Goal: Task Accomplishment & Management: Manage account settings

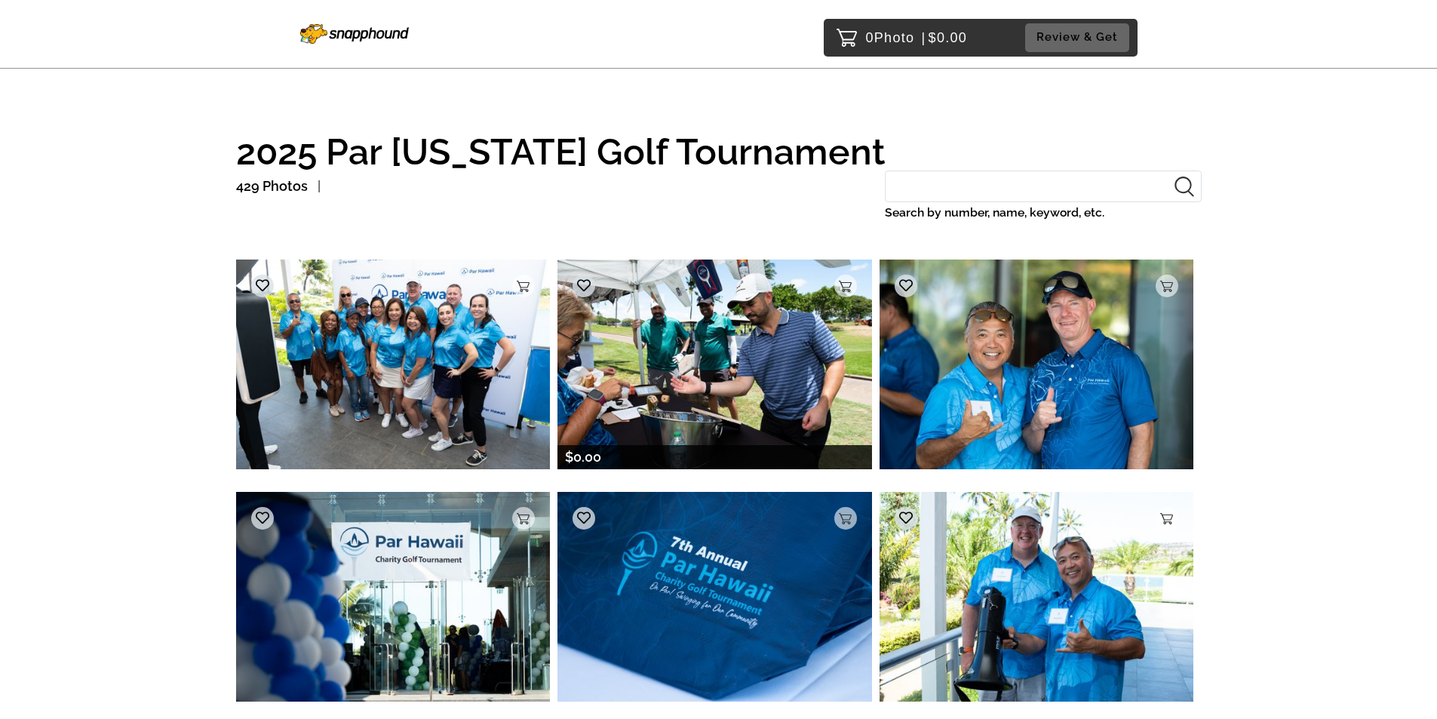
click at [683, 346] on img at bounding box center [714, 364] width 315 height 209
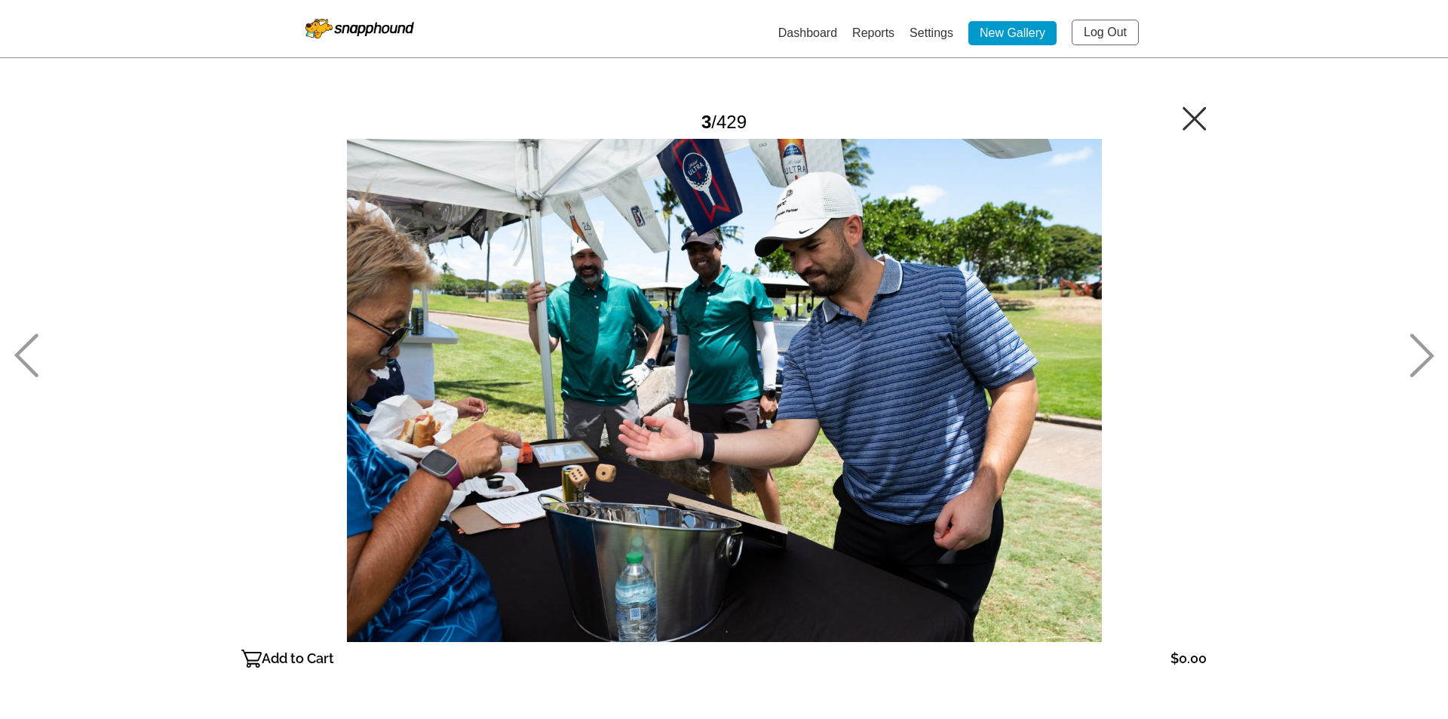
click at [739, 332] on div at bounding box center [724, 390] width 966 height 503
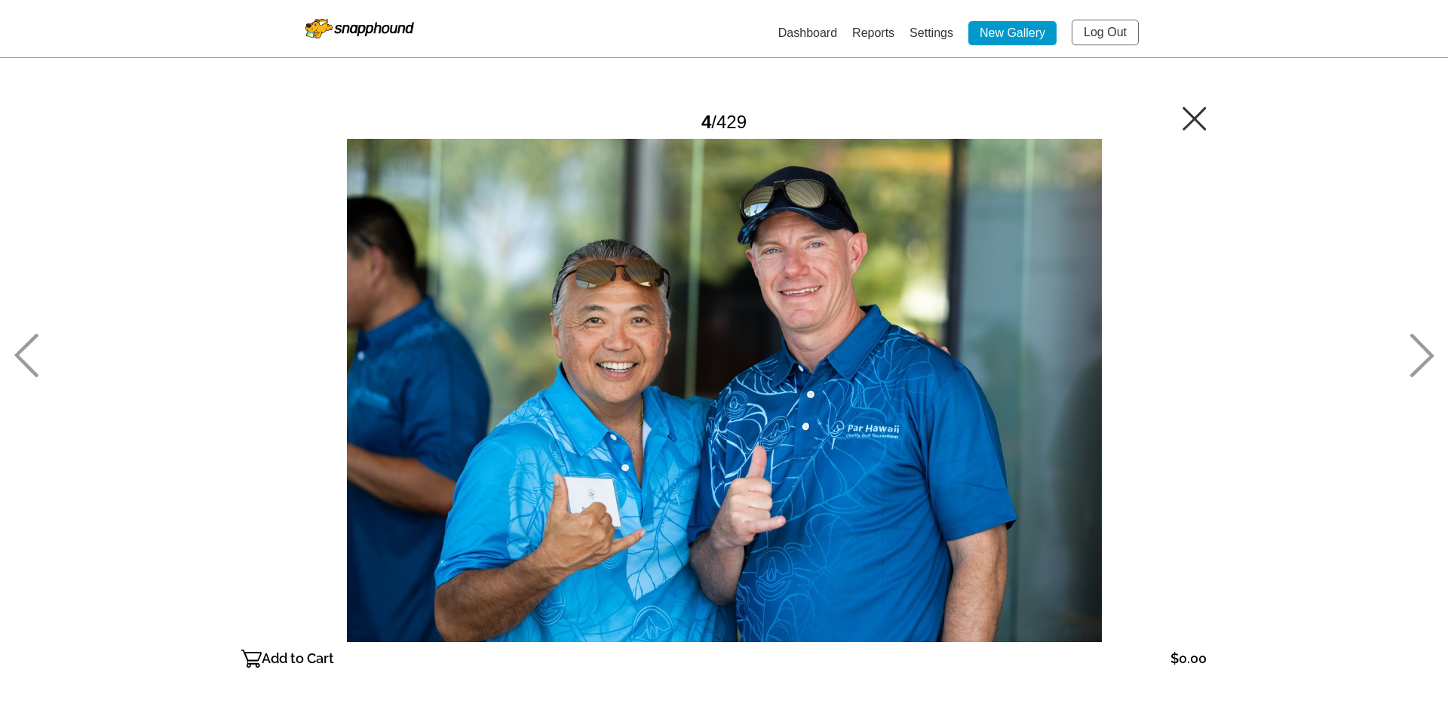
click at [932, 27] on link "Settings" at bounding box center [932, 32] width 44 height 13
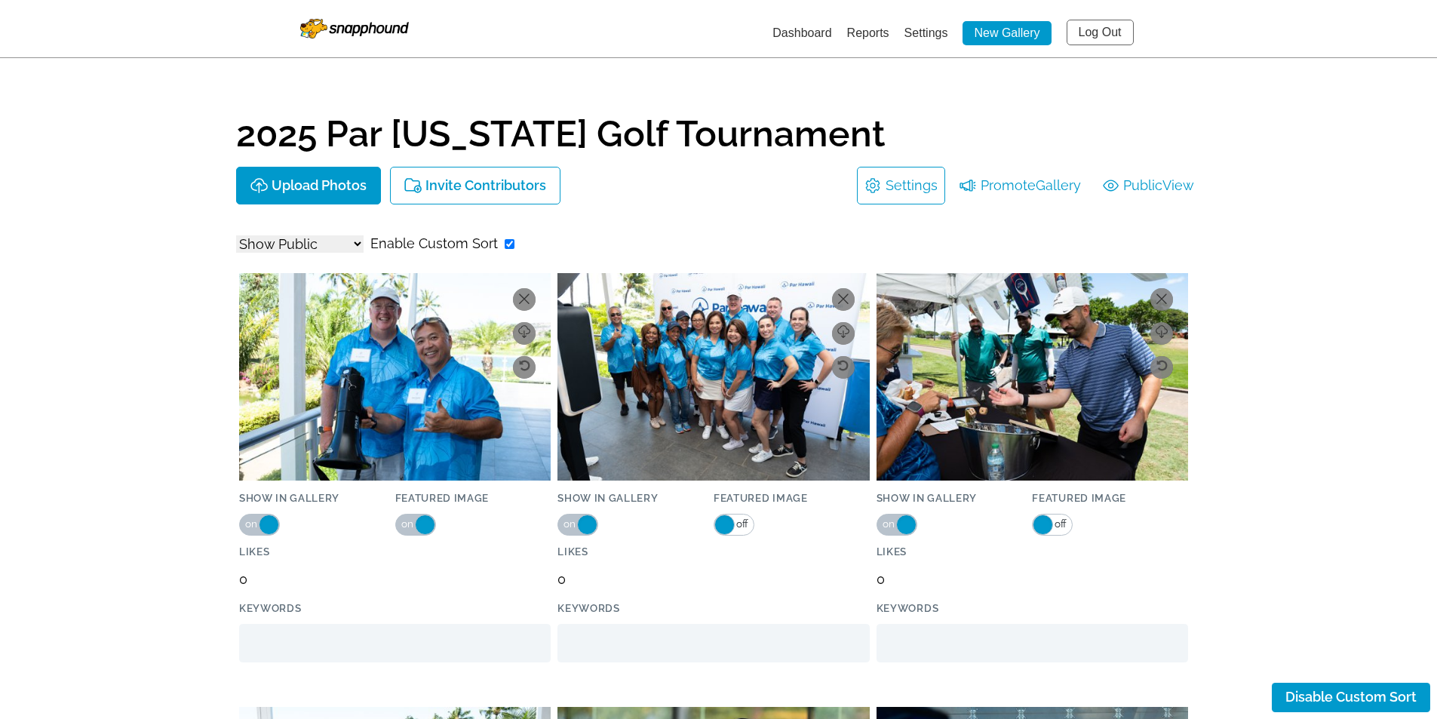
select select "onlyShowInGallery"
click at [899, 180] on link "Settings" at bounding box center [912, 186] width 52 height 24
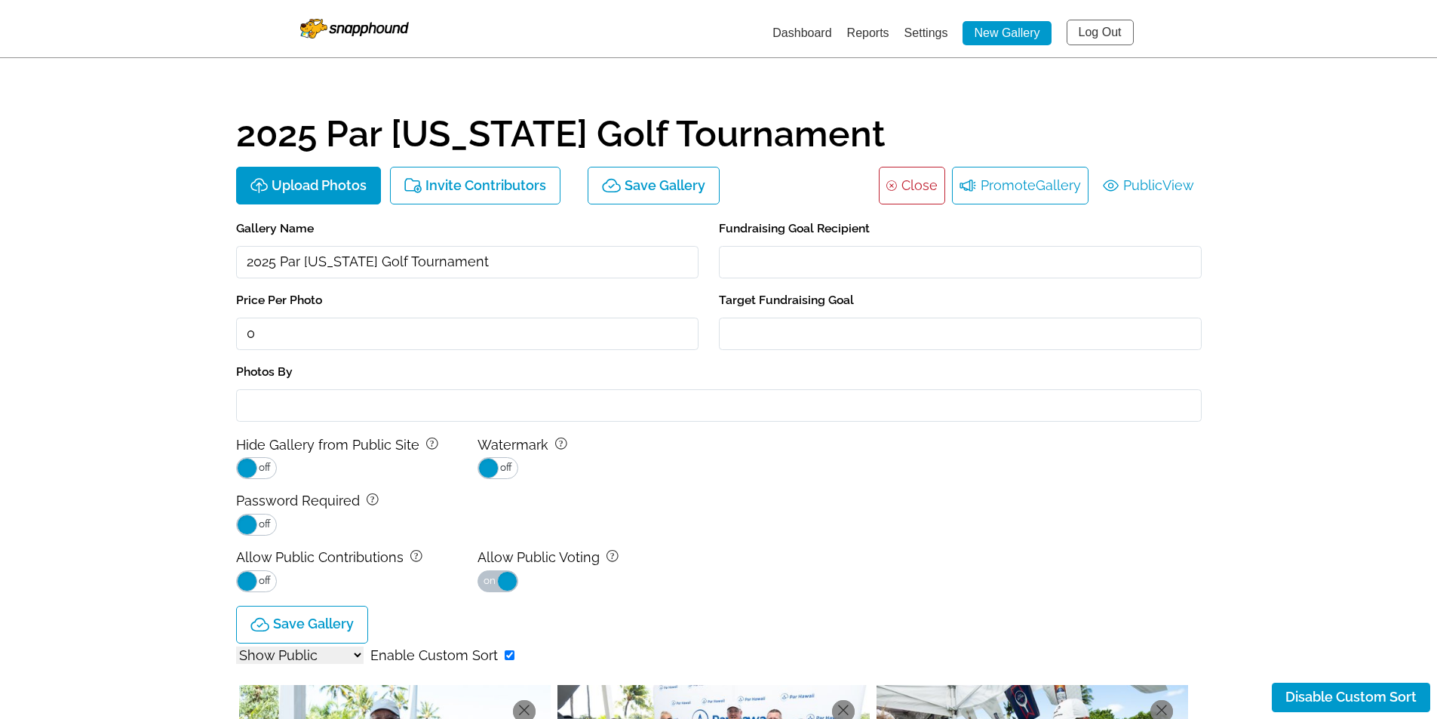
click at [1027, 182] on li "Promote Gallery" at bounding box center [1020, 186] width 137 height 38
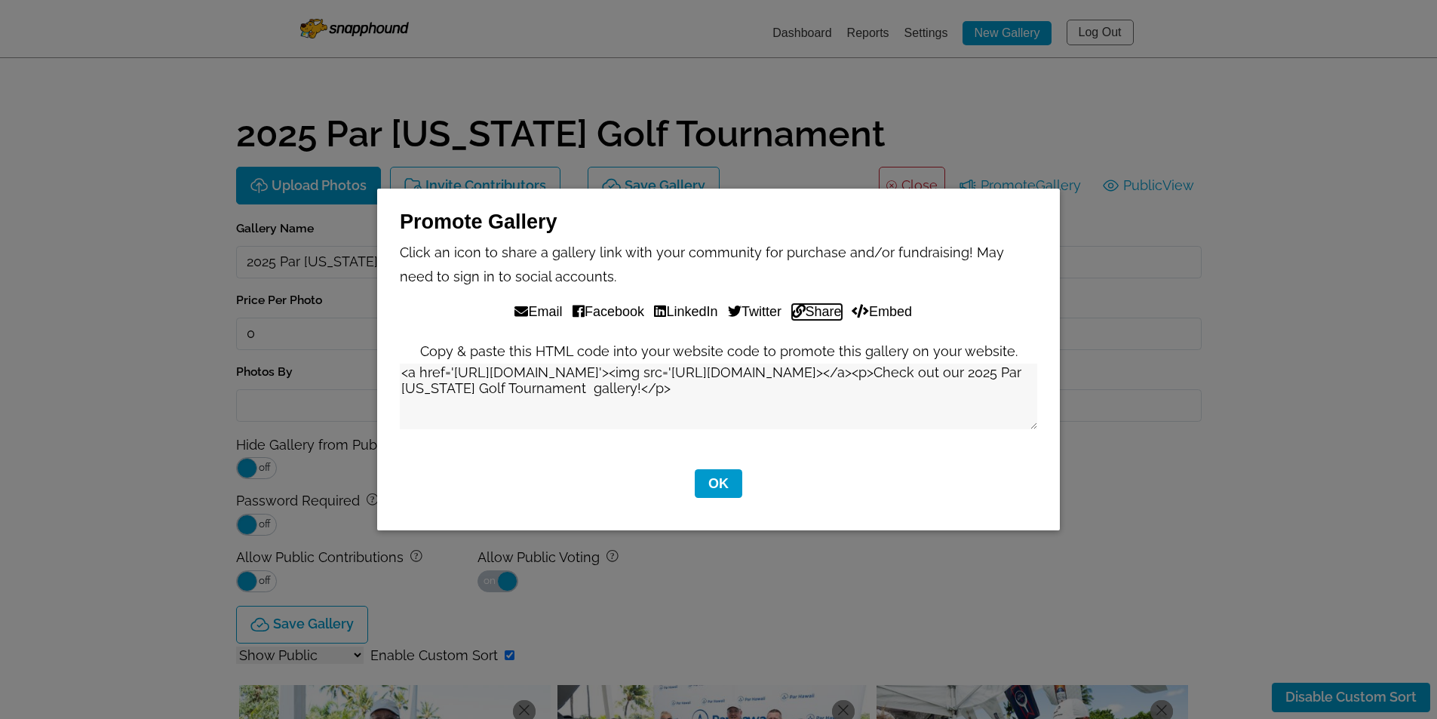
click at [834, 312] on button "Share" at bounding box center [817, 312] width 50 height 16
click at [935, 90] on div "Promote Gallery Click an icon to share a gallery link with your community for p…" at bounding box center [718, 359] width 1437 height 719
drag, startPoint x: 719, startPoint y: 483, endPoint x: 720, endPoint y: 374, distance: 108.6
click at [719, 482] on button "OK" at bounding box center [719, 483] width 48 height 29
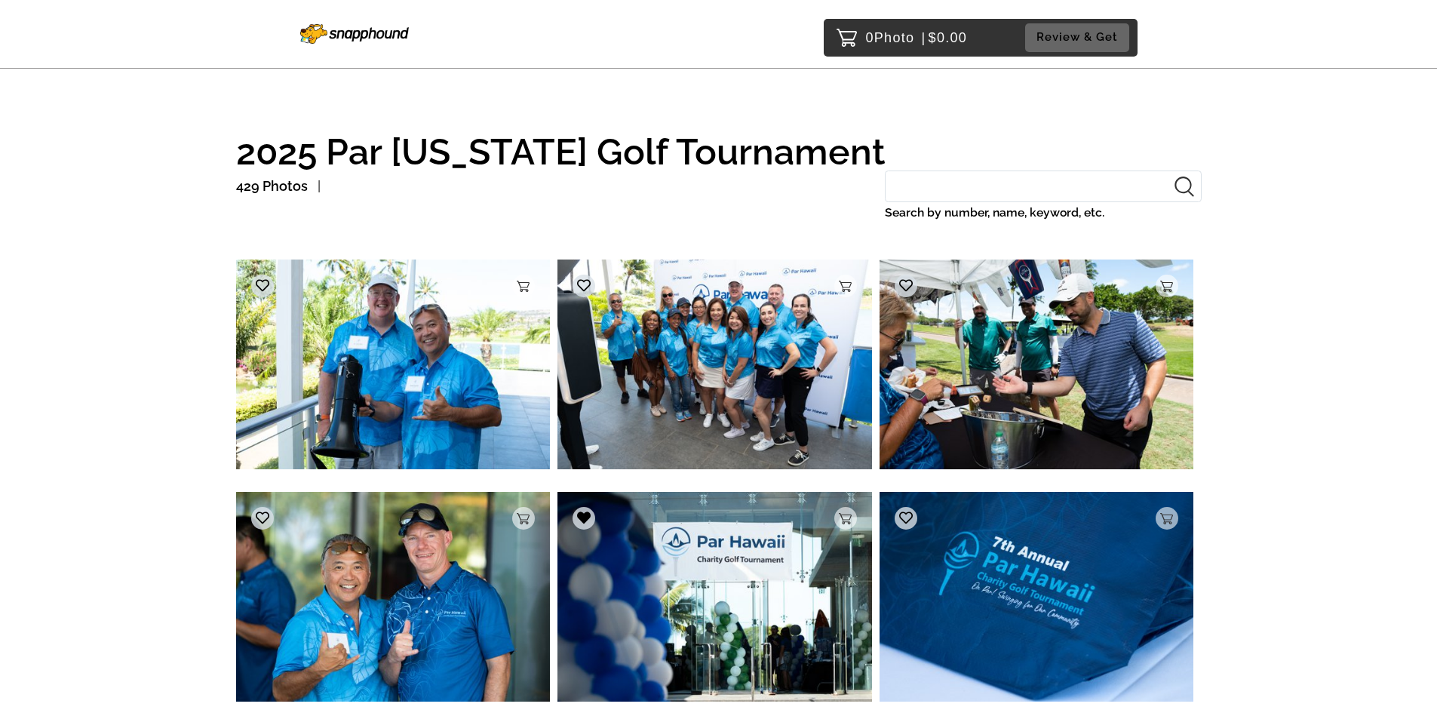
scroll to position [1719, 0]
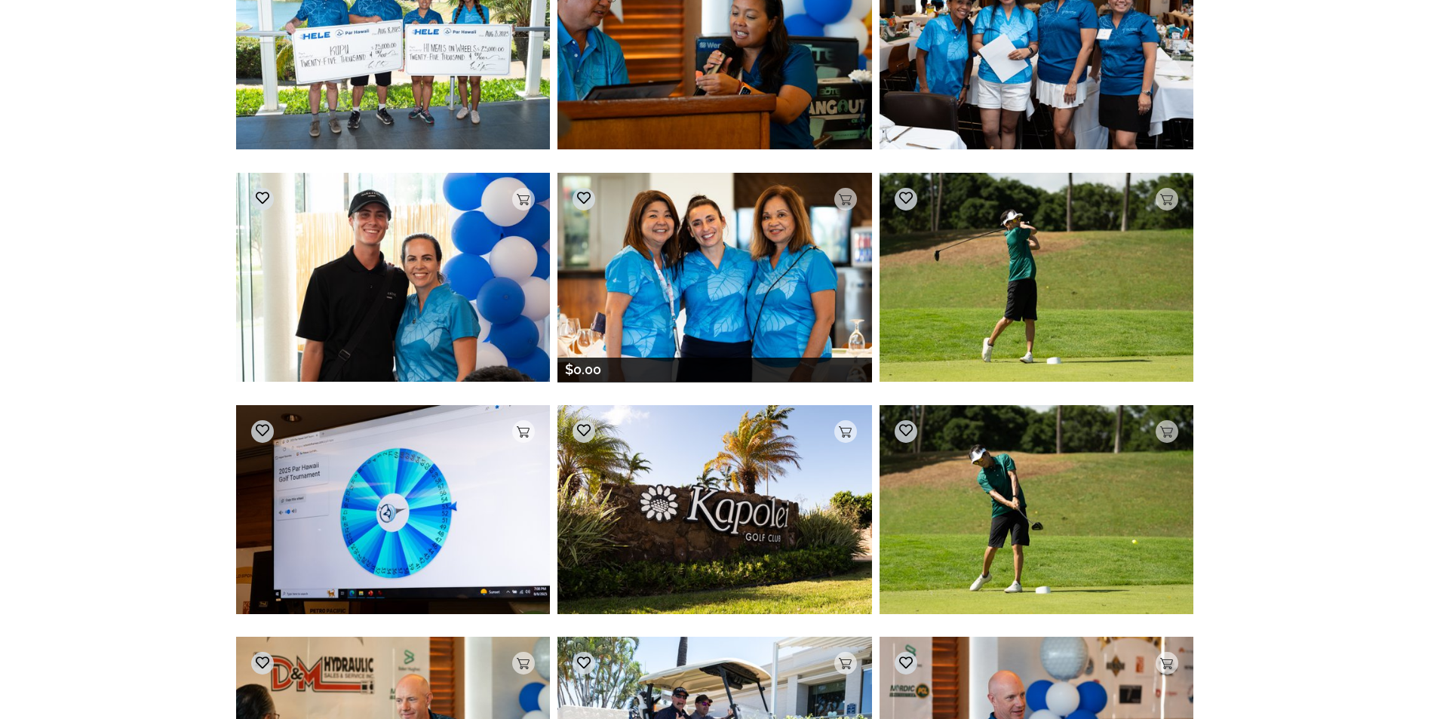
click at [710, 238] on img at bounding box center [714, 277] width 315 height 209
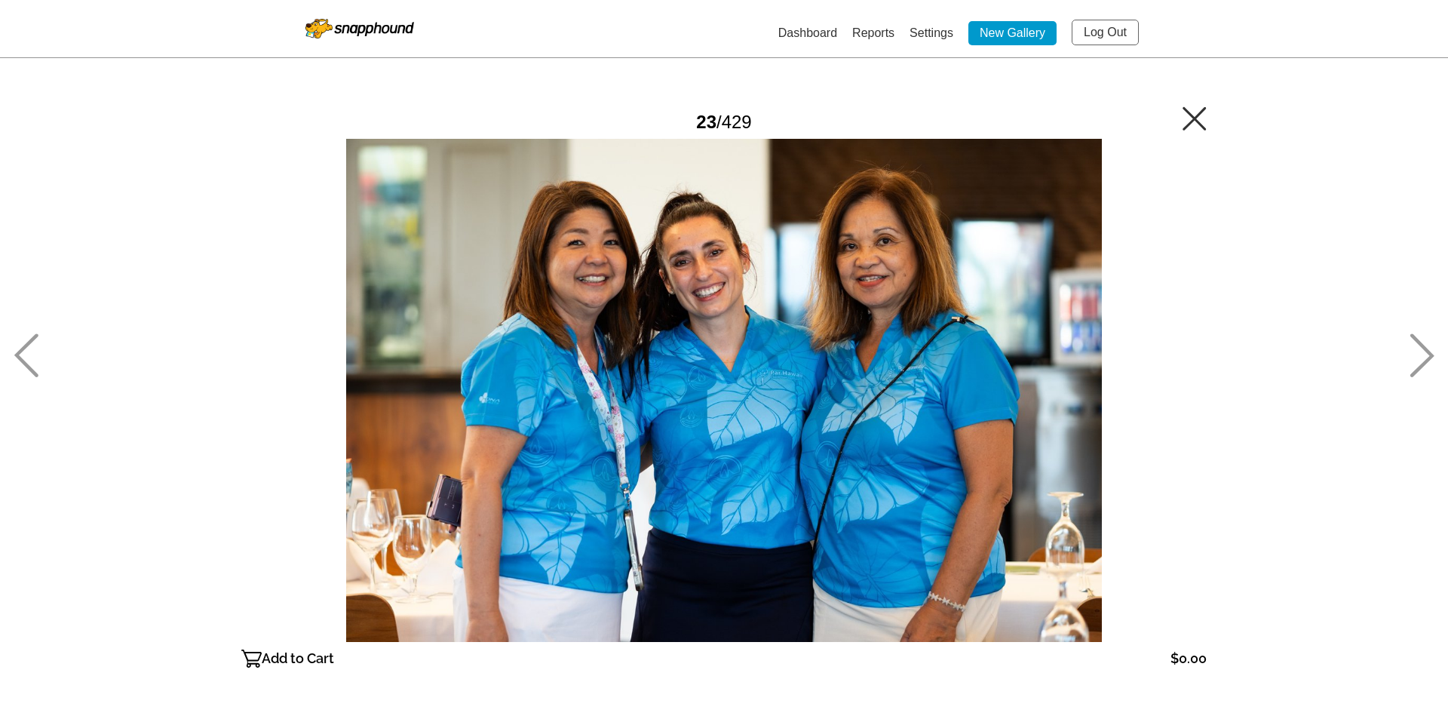
click at [278, 653] on p "Add to Cart" at bounding box center [298, 659] width 72 height 24
click at [791, 28] on link "Dashboard" at bounding box center [808, 32] width 59 height 13
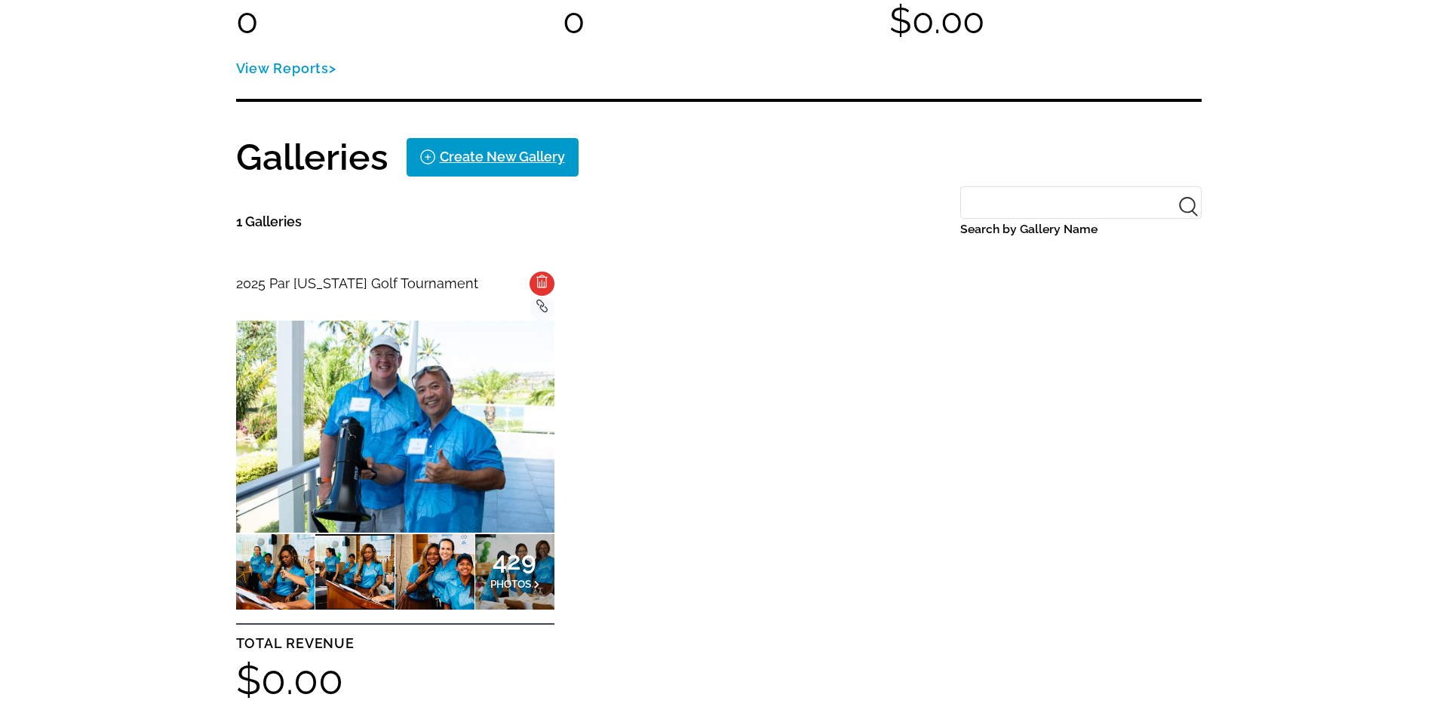
scroll to position [226, 0]
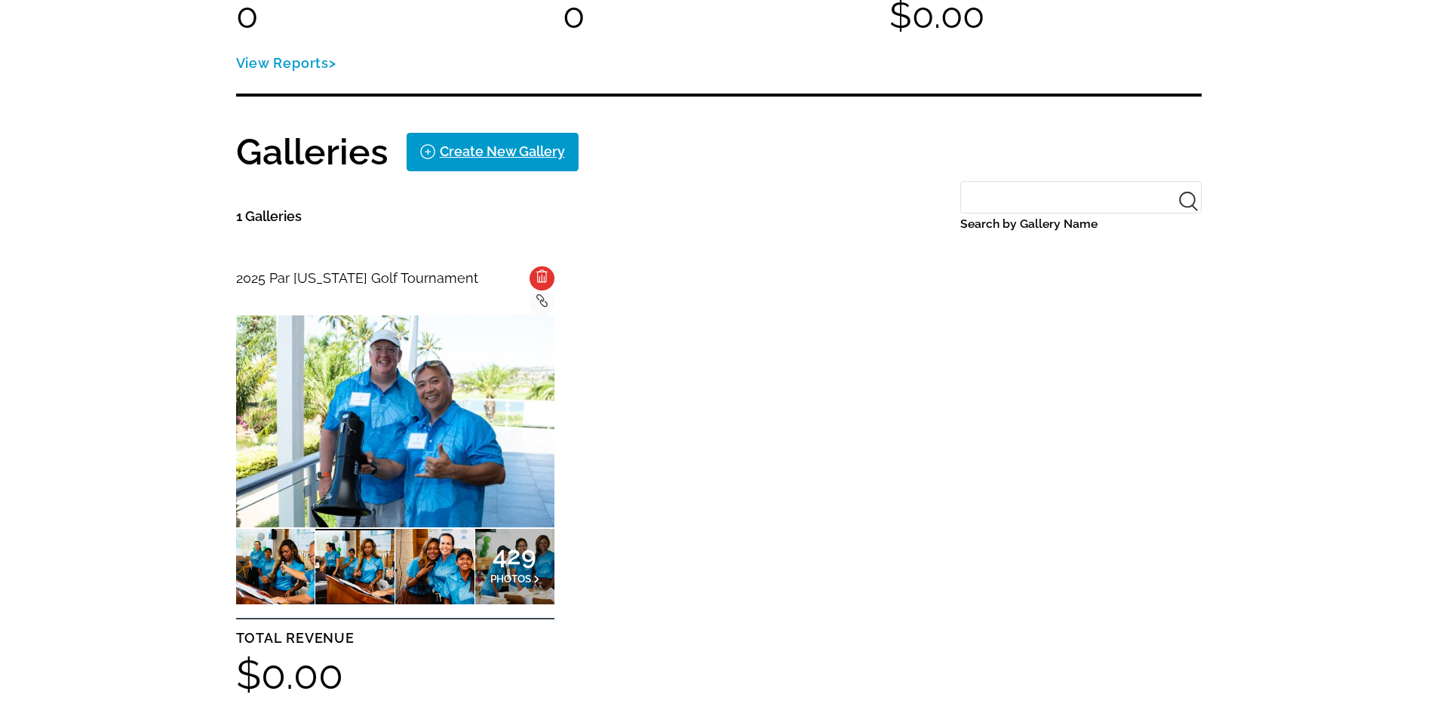
click at [377, 342] on img at bounding box center [395, 421] width 318 height 212
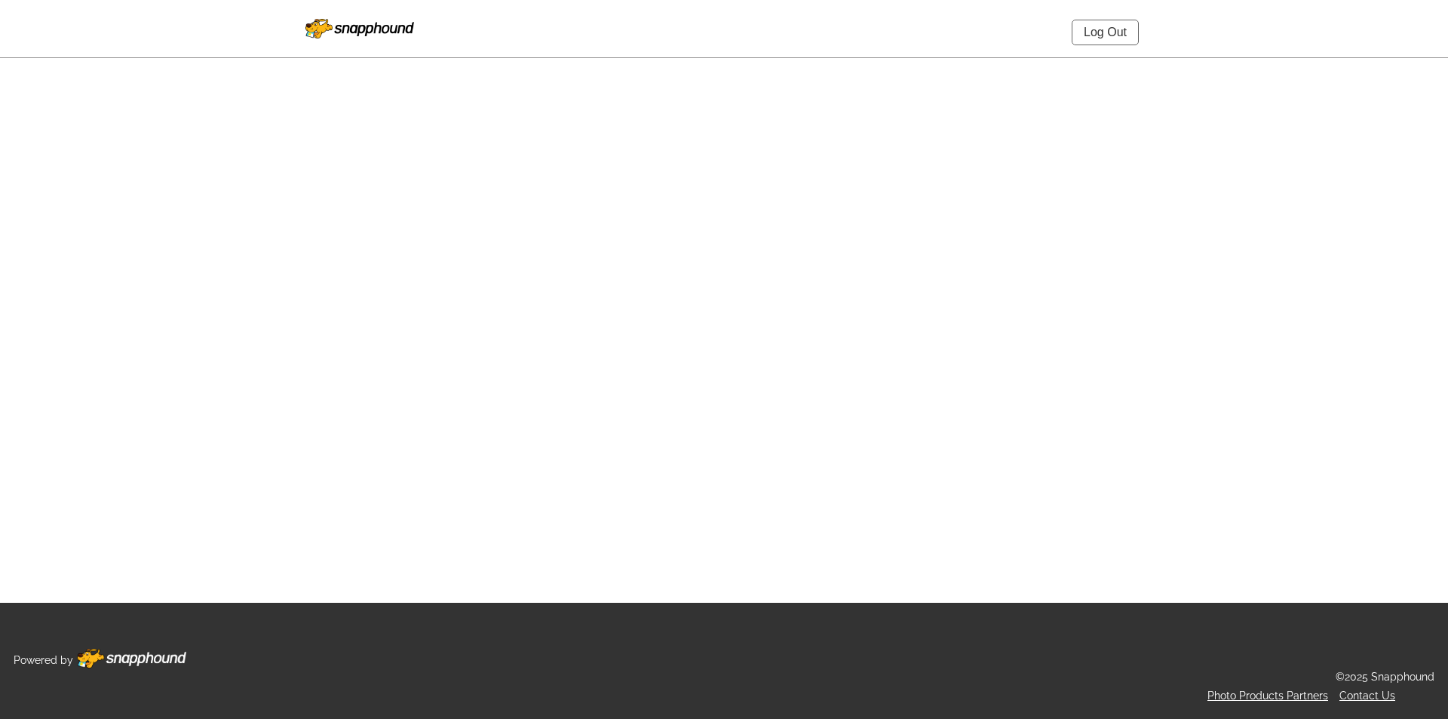
select select "onlyShowInGallery"
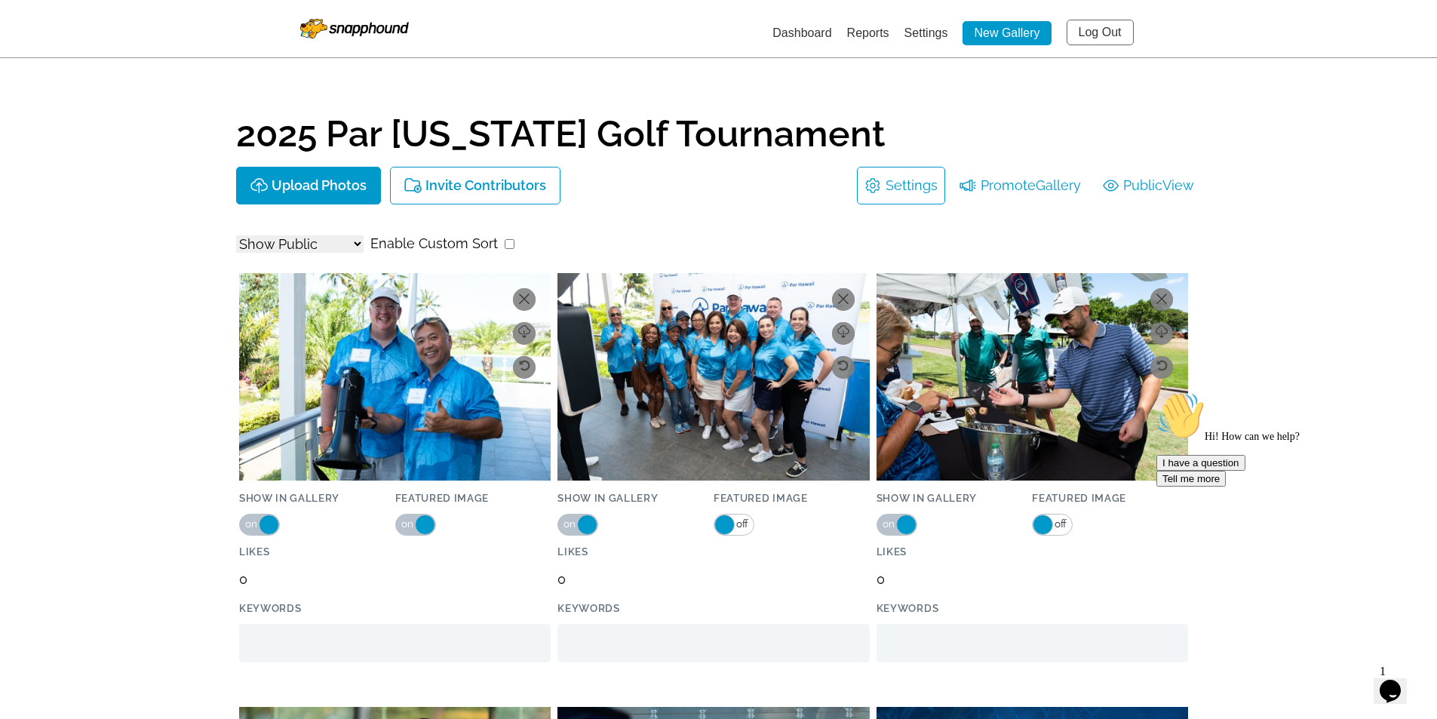
click at [505, 239] on input "checkbox" at bounding box center [510, 244] width 10 height 10
checkbox input "true"
click at [1026, 186] on li "Promote Gallery" at bounding box center [1020, 186] width 137 height 38
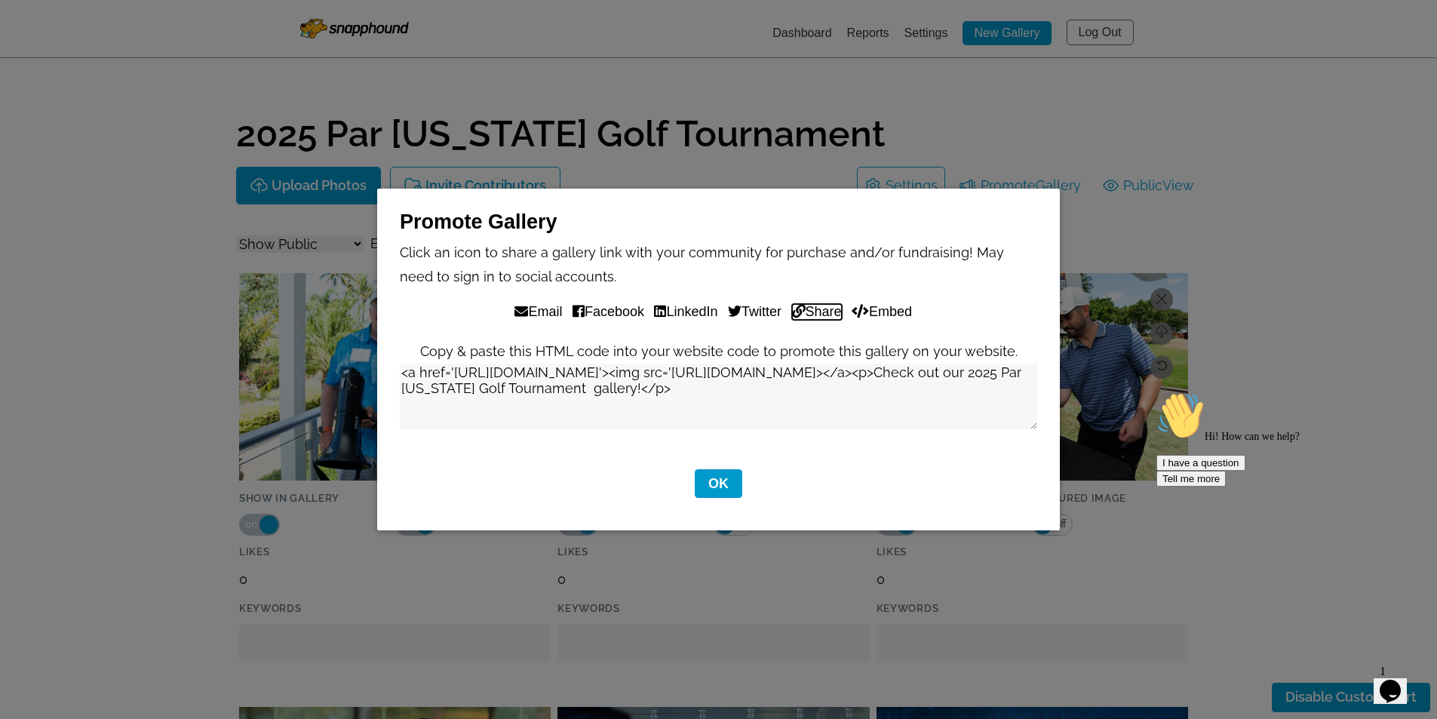
click at [825, 305] on button "Share" at bounding box center [817, 312] width 50 height 16
